Goal: Navigation & Orientation: Find specific page/section

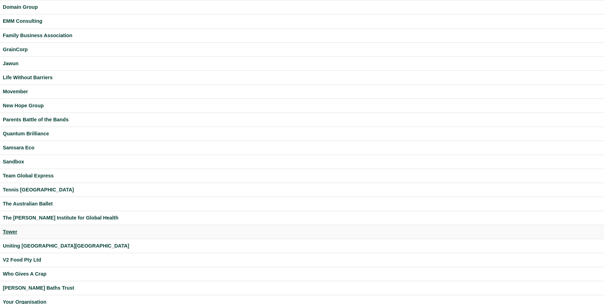
scroll to position [108, 0]
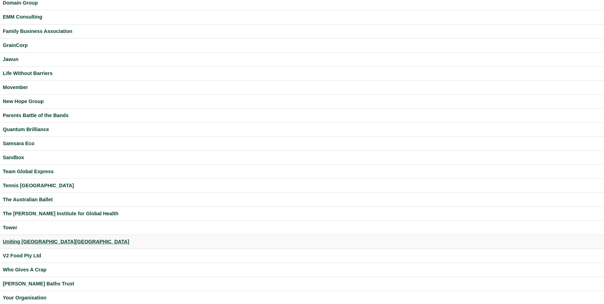
click at [16, 243] on div "Uniting [GEOGRAPHIC_DATA][GEOGRAPHIC_DATA]" at bounding box center [302, 242] width 599 height 8
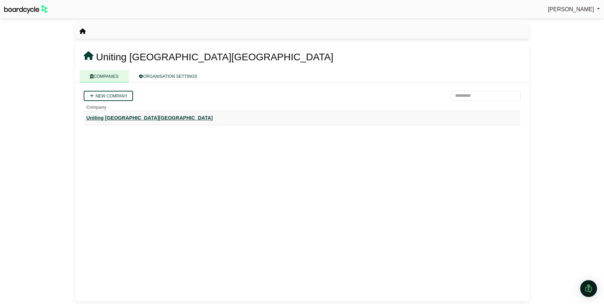
click at [107, 120] on div "Uniting [GEOGRAPHIC_DATA][GEOGRAPHIC_DATA]" at bounding box center [303, 118] width 432 height 8
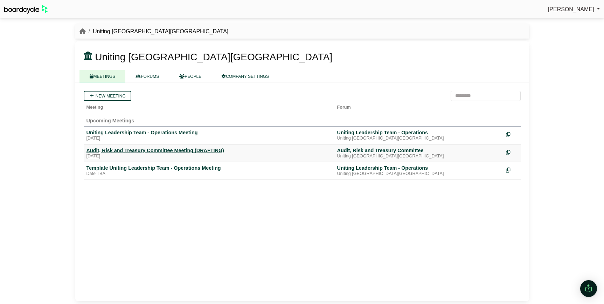
click at [117, 153] on div "Monday, 29 September 2025" at bounding box center [209, 156] width 245 height 6
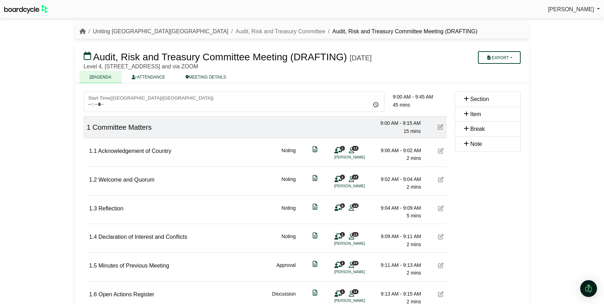
click at [121, 31] on link "Uniting [GEOGRAPHIC_DATA][GEOGRAPHIC_DATA]" at bounding box center [161, 31] width 136 height 6
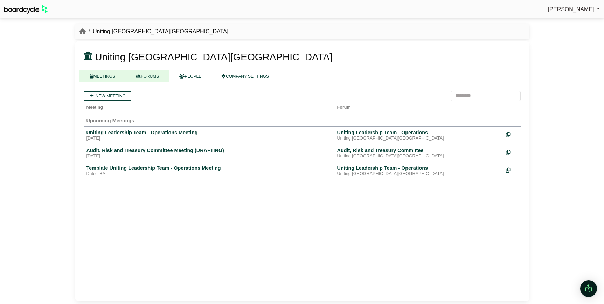
click at [158, 75] on link "FORUMS" at bounding box center [147, 76] width 44 height 12
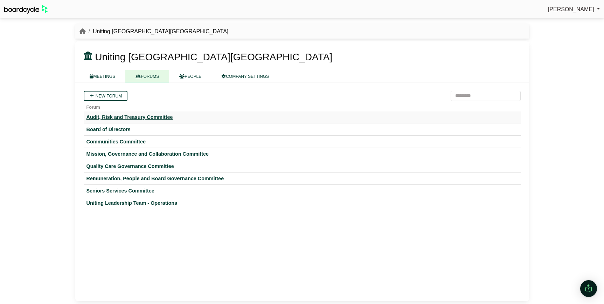
click at [133, 119] on div "Audit, Risk and Treasury Committee" at bounding box center [303, 117] width 432 height 6
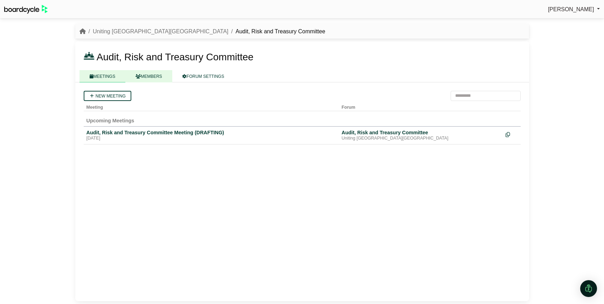
click at [143, 75] on link "MEMBERS" at bounding box center [148, 76] width 47 height 12
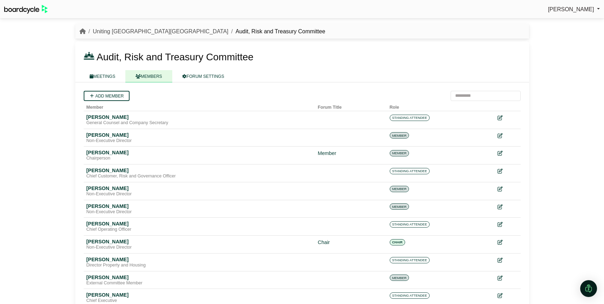
click at [115, 29] on link "Uniting [GEOGRAPHIC_DATA][GEOGRAPHIC_DATA]" at bounding box center [161, 31] width 136 height 6
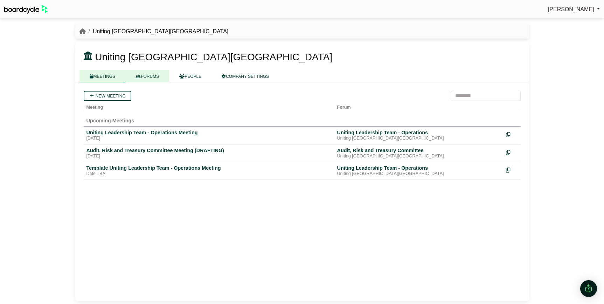
click at [144, 80] on link "FORUMS" at bounding box center [147, 76] width 44 height 12
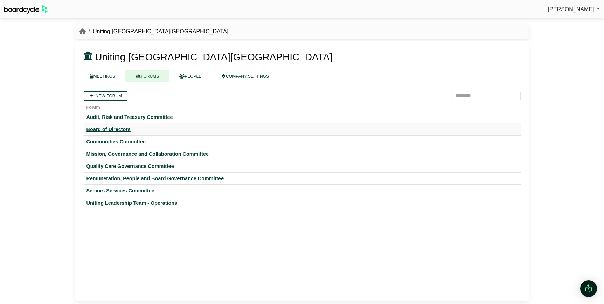
click at [119, 130] on div "Board of Directors" at bounding box center [303, 129] width 432 height 6
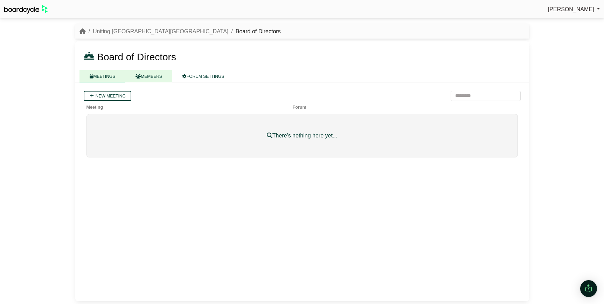
click at [151, 76] on link "MEMBERS" at bounding box center [148, 76] width 47 height 12
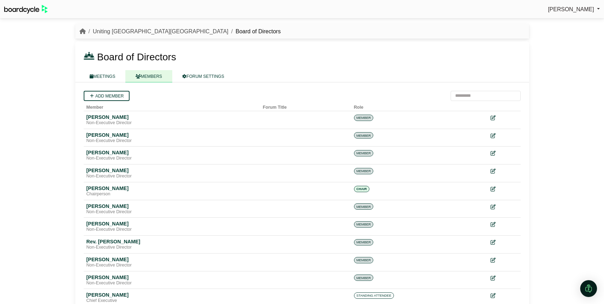
click at [107, 31] on link "Uniting [GEOGRAPHIC_DATA][GEOGRAPHIC_DATA]" at bounding box center [161, 31] width 136 height 6
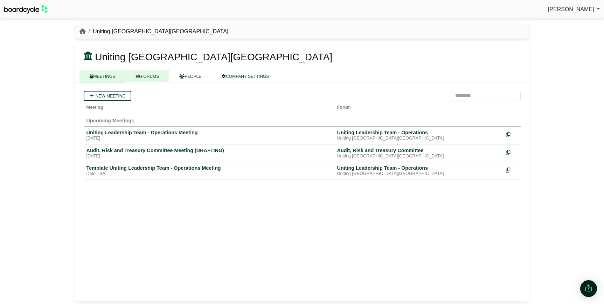
click at [145, 76] on link "FORUMS" at bounding box center [147, 76] width 44 height 12
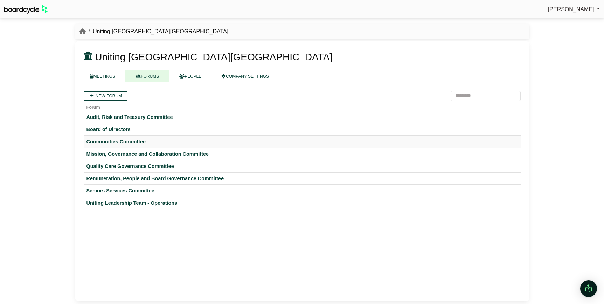
click at [120, 141] on div "Communities Committee" at bounding box center [303, 141] width 432 height 6
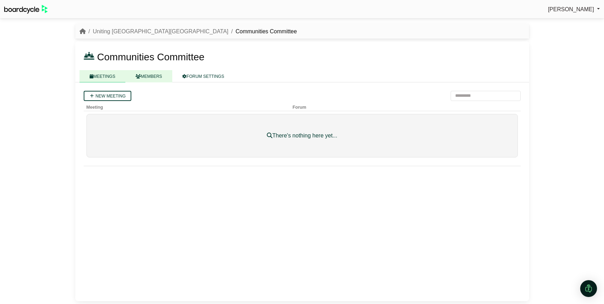
click at [151, 74] on link "MEMBERS" at bounding box center [148, 76] width 47 height 12
click at [115, 32] on link "Uniting [GEOGRAPHIC_DATA][GEOGRAPHIC_DATA]" at bounding box center [161, 31] width 136 height 6
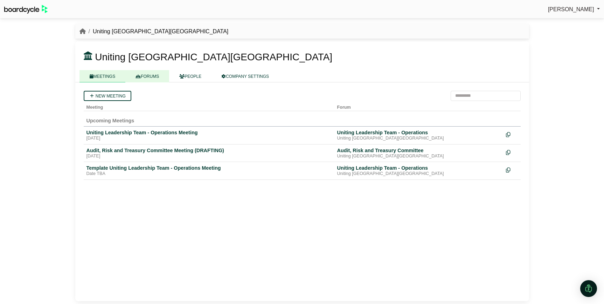
click at [149, 77] on link "FORUMS" at bounding box center [147, 76] width 44 height 12
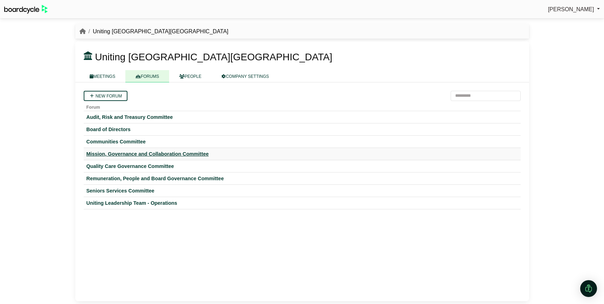
click at [121, 151] on div "Mission, Governance and Collaboration Committee" at bounding box center [303, 154] width 432 height 6
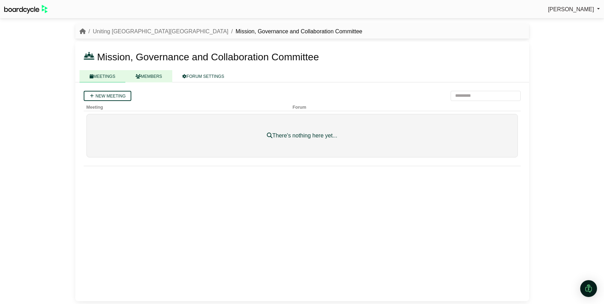
click at [159, 73] on link "MEMBERS" at bounding box center [148, 76] width 47 height 12
click at [116, 30] on link "Uniting [GEOGRAPHIC_DATA][GEOGRAPHIC_DATA]" at bounding box center [161, 31] width 136 height 6
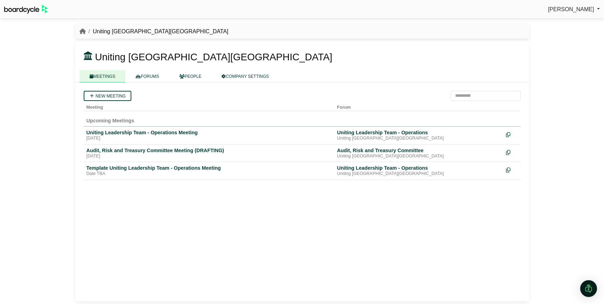
click at [109, 80] on link "MEETINGS" at bounding box center [103, 76] width 46 height 12
click at [146, 75] on link "FORUMS" at bounding box center [147, 76] width 44 height 12
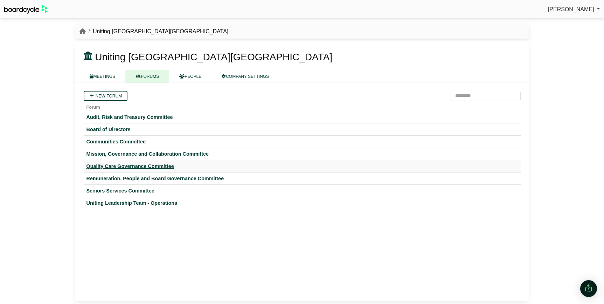
click at [120, 163] on div "Quality Care Governance Committee" at bounding box center [303, 166] width 432 height 6
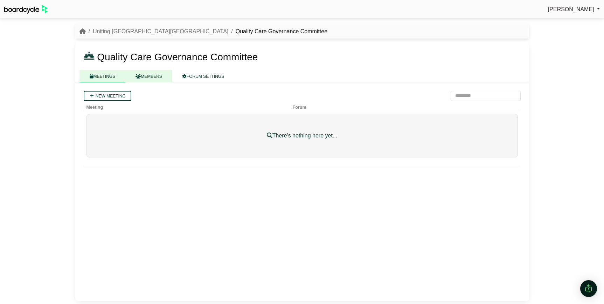
click at [157, 74] on link "MEMBERS" at bounding box center [148, 76] width 47 height 12
click at [116, 79] on link "MEETINGS" at bounding box center [103, 76] width 46 height 12
click at [126, 31] on link "Uniting [GEOGRAPHIC_DATA][GEOGRAPHIC_DATA]" at bounding box center [161, 31] width 136 height 6
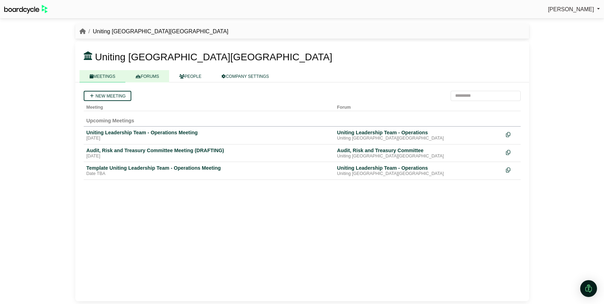
click at [153, 74] on link "FORUMS" at bounding box center [147, 76] width 44 height 12
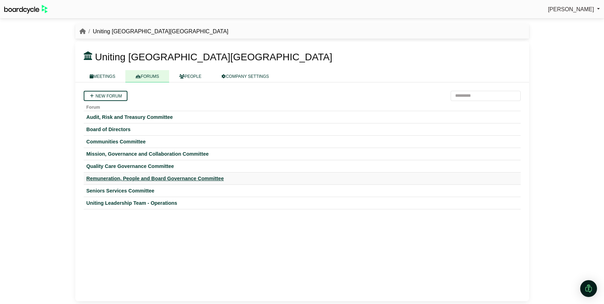
click at [128, 176] on div "Remuneration, People and Board Governance Committee" at bounding box center [303, 178] width 432 height 6
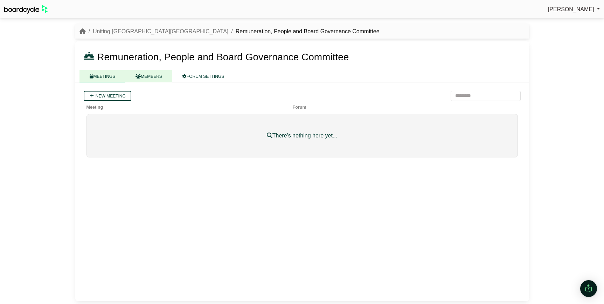
click at [157, 76] on link "MEMBERS" at bounding box center [148, 76] width 47 height 12
click at [121, 34] on link "Uniting [GEOGRAPHIC_DATA][GEOGRAPHIC_DATA]" at bounding box center [161, 31] width 136 height 6
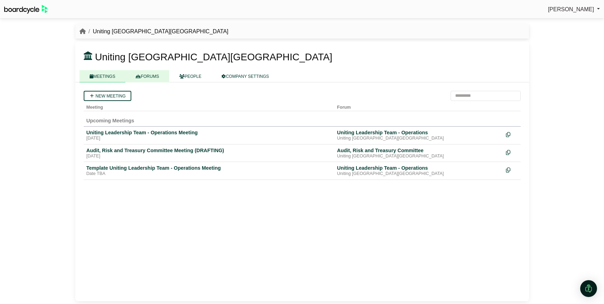
click at [145, 80] on link "FORUMS" at bounding box center [147, 76] width 44 height 12
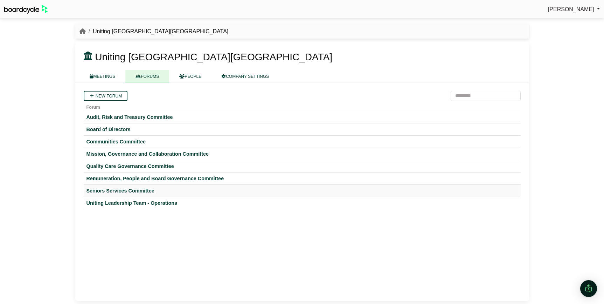
click at [124, 188] on div "Seniors Services Committee" at bounding box center [303, 190] width 432 height 6
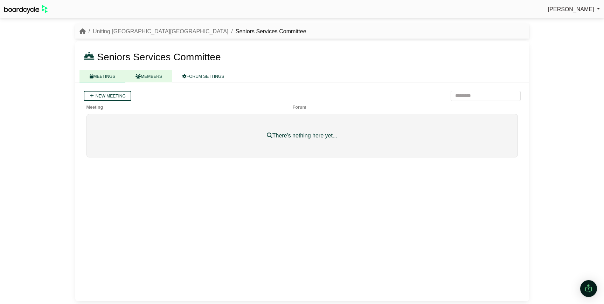
click at [160, 77] on link "MEMBERS" at bounding box center [148, 76] width 47 height 12
click at [111, 32] on link "Uniting [GEOGRAPHIC_DATA][GEOGRAPHIC_DATA]" at bounding box center [161, 31] width 136 height 6
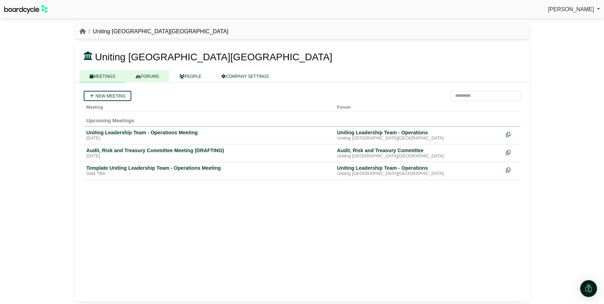
click at [151, 80] on link "FORUMS" at bounding box center [147, 76] width 44 height 12
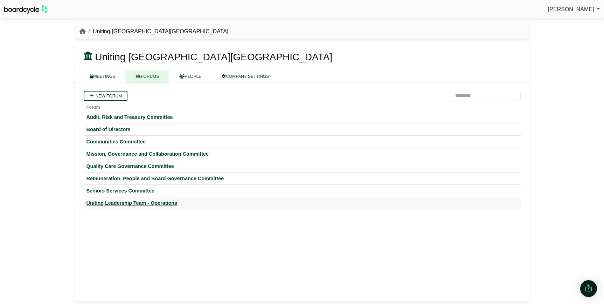
click at [138, 202] on div "Uniting Leadership Team - Operations" at bounding box center [303, 203] width 432 height 6
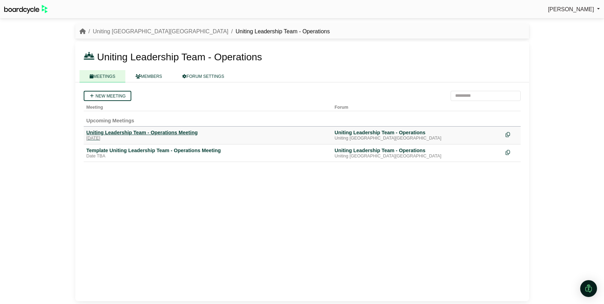
click at [132, 134] on div "Uniting Leadership Team - Operations Meeting" at bounding box center [208, 132] width 243 height 6
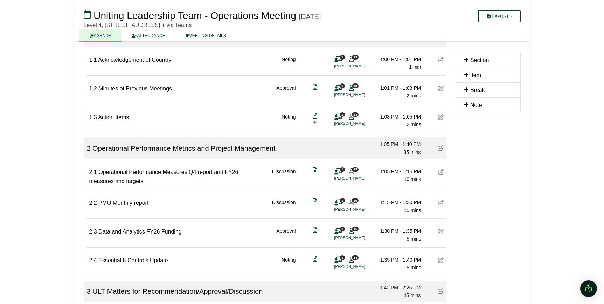
scroll to position [95, 0]
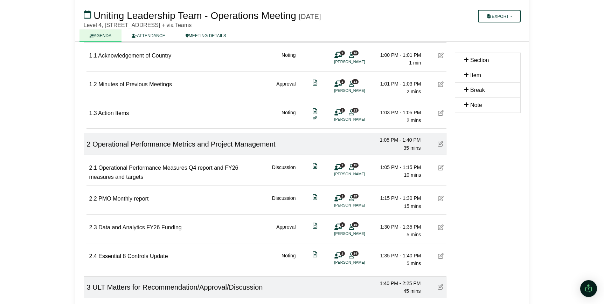
click at [442, 111] on icon at bounding box center [441, 113] width 6 height 6
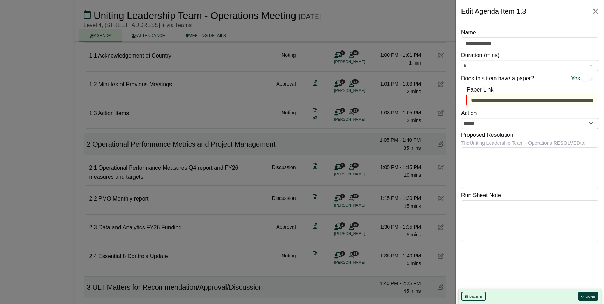
click at [51, 103] on div at bounding box center [302, 152] width 604 height 304
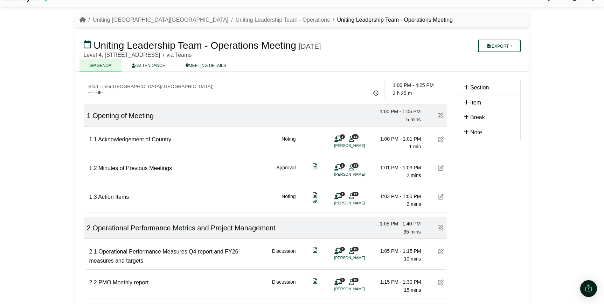
scroll to position [0, 0]
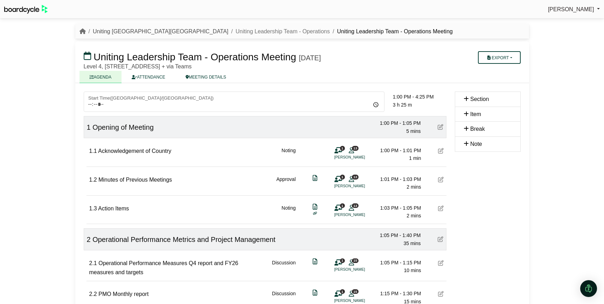
click at [124, 30] on link "Uniting [GEOGRAPHIC_DATA][GEOGRAPHIC_DATA]" at bounding box center [161, 31] width 136 height 6
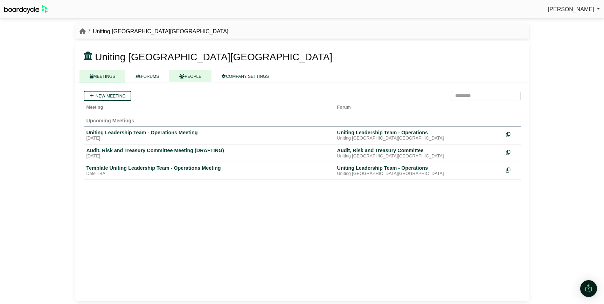
click at [189, 78] on link "PEOPLE" at bounding box center [190, 76] width 42 height 12
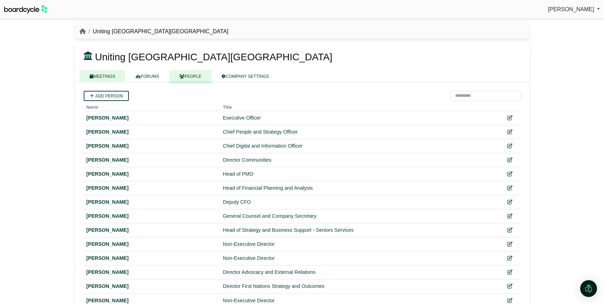
click at [106, 77] on link "MEETINGS" at bounding box center [103, 76] width 46 height 12
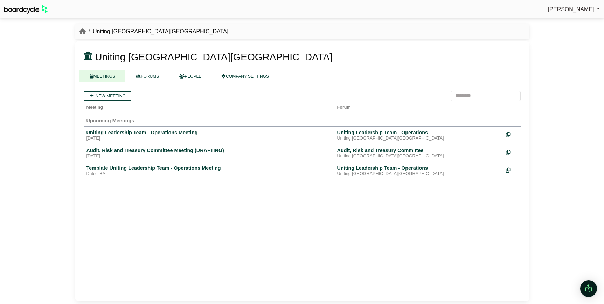
click at [60, 129] on div "Richard Conway Sign Out Uniting NSW.ACT Uniting NSW.ACT" at bounding box center [302, 152] width 604 height 304
click at [116, 149] on div "Audit, Risk and Treasury Committee Meeting (DRAFTING)" at bounding box center [209, 150] width 245 height 6
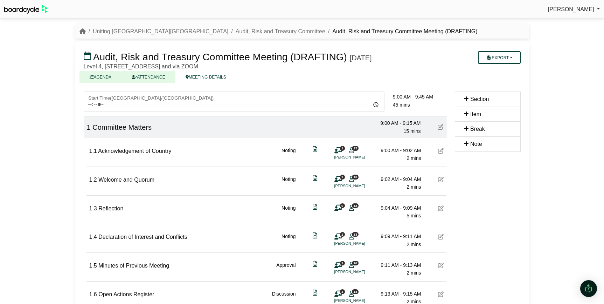
click at [164, 72] on link "ATTENDANCE" at bounding box center [149, 77] width 54 height 12
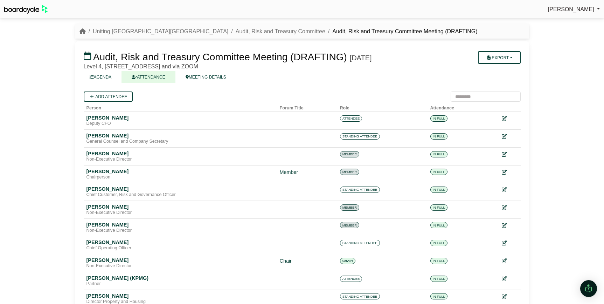
click at [122, 27] on li "Uniting [GEOGRAPHIC_DATA][GEOGRAPHIC_DATA]" at bounding box center [157, 31] width 143 height 9
click at [121, 30] on link "Uniting [GEOGRAPHIC_DATA][GEOGRAPHIC_DATA]" at bounding box center [161, 31] width 136 height 6
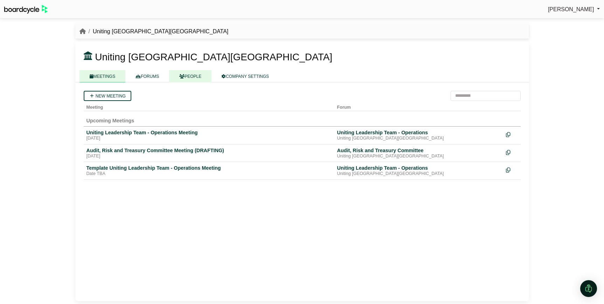
click at [185, 78] on link "PEOPLE" at bounding box center [190, 76] width 42 height 12
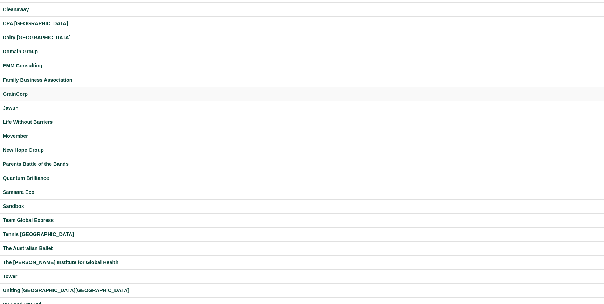
scroll to position [60, 0]
click at [40, 217] on div "Team Global Express" at bounding box center [302, 220] width 599 height 8
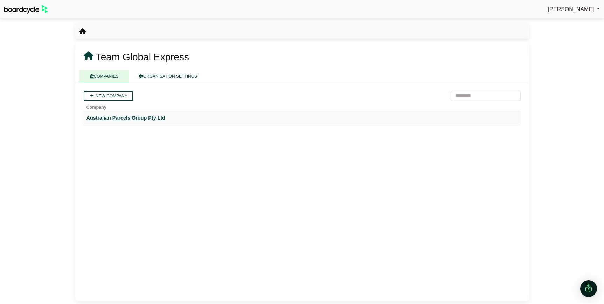
click at [126, 119] on div "Australian Parcels Group Pty Ltd" at bounding box center [303, 118] width 432 height 8
